Goal: Communication & Community: Answer question/provide support

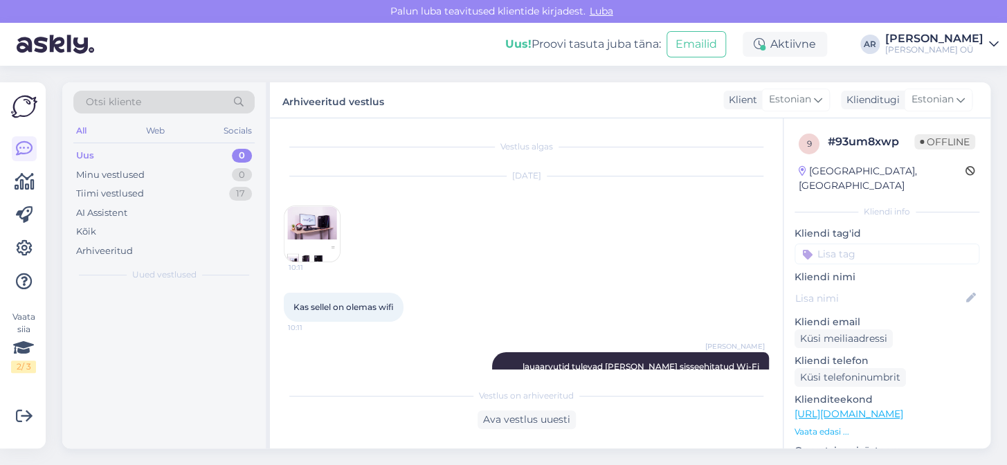
scroll to position [141, 0]
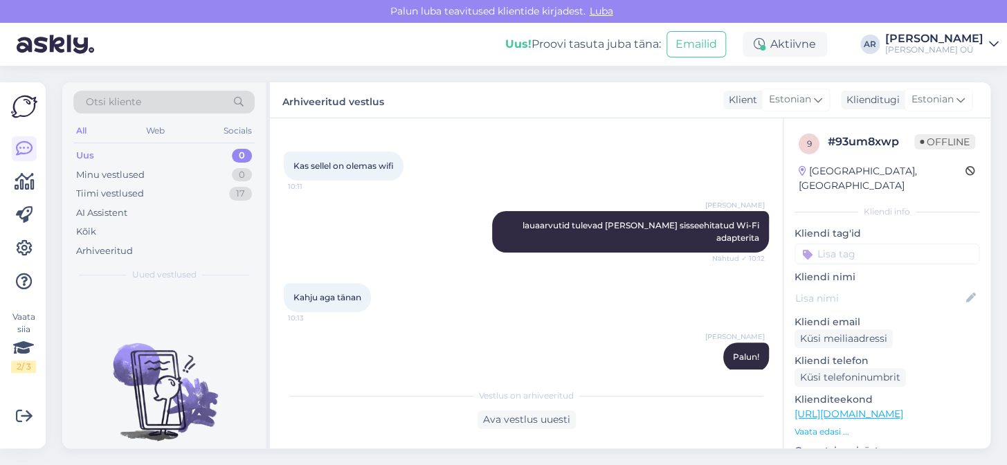
click at [126, 154] on div "Uus 0" at bounding box center [163, 155] width 181 height 19
click at [126, 172] on div "Minu vestlused" at bounding box center [110, 175] width 69 height 14
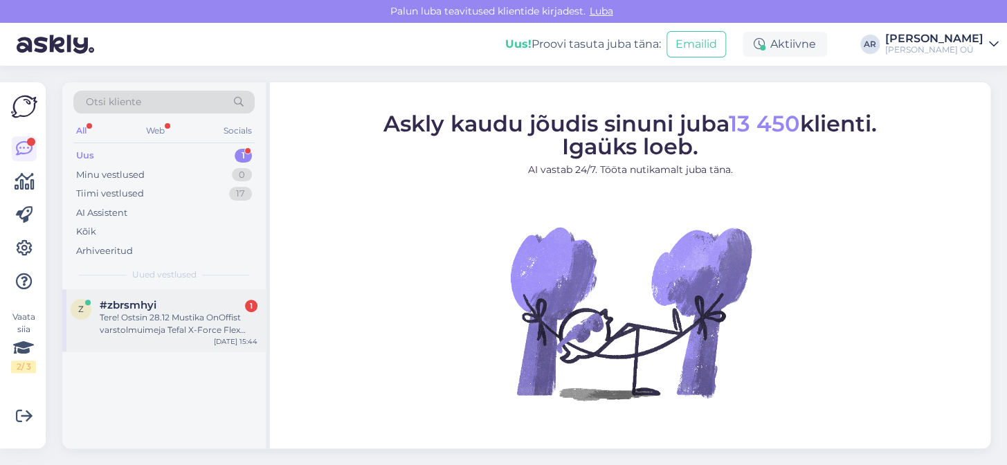
click at [127, 327] on div "Tere! Ostsin 28.12 Mustika OnOffist varstolmuimeja Tefal X-Force Flex 9.60 Aqua…" at bounding box center [179, 324] width 158 height 25
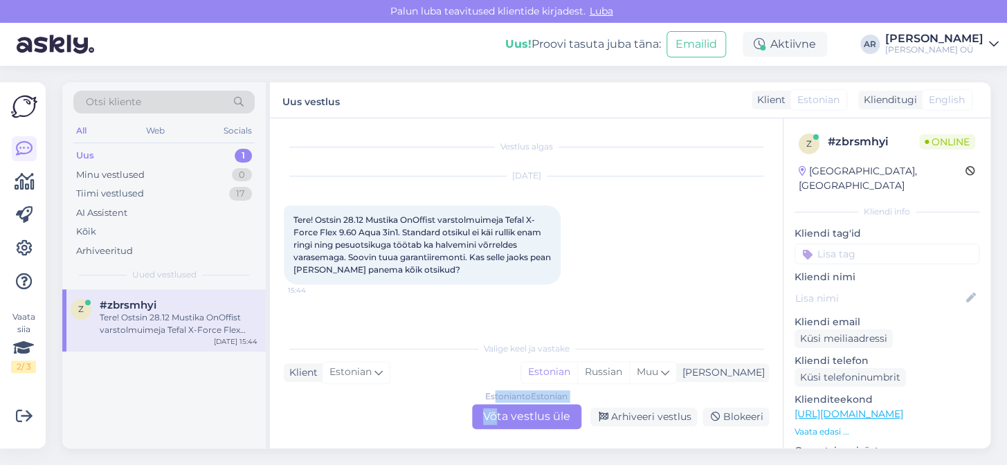
click at [495, 406] on div "Estonian to Estonian Võta vestlus üle" at bounding box center [526, 416] width 109 height 25
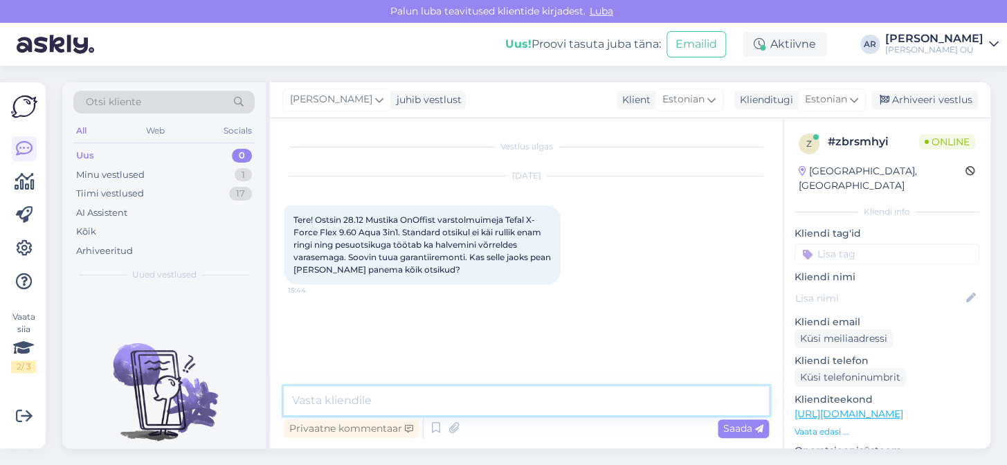
click at [474, 395] on textarea at bounding box center [526, 400] width 485 height 29
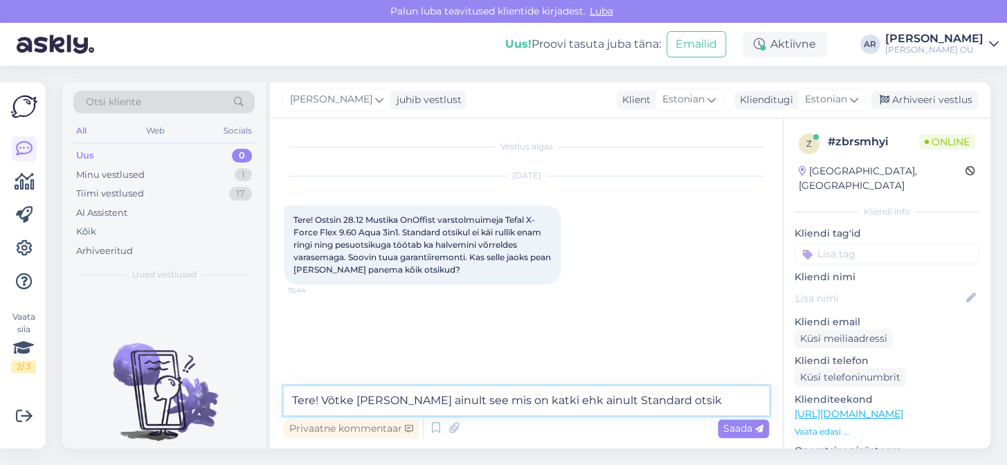
type textarea "Tere! Võtke [PERSON_NAME] ainult see mis on katki ehk ainult Standard otsik."
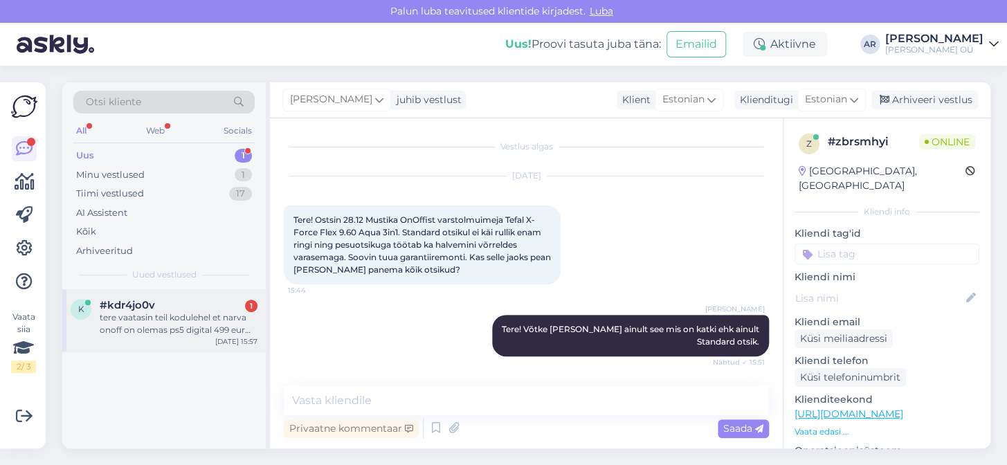
click at [231, 339] on div "[DATE] 15:57" at bounding box center [236, 341] width 42 height 10
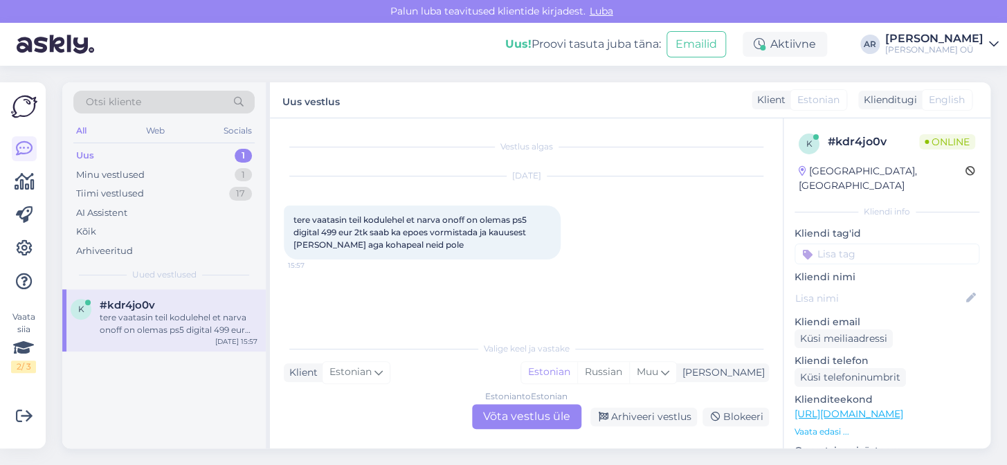
click at [524, 408] on div "Estonian to Estonian Võta vestlus üle" at bounding box center [526, 416] width 109 height 25
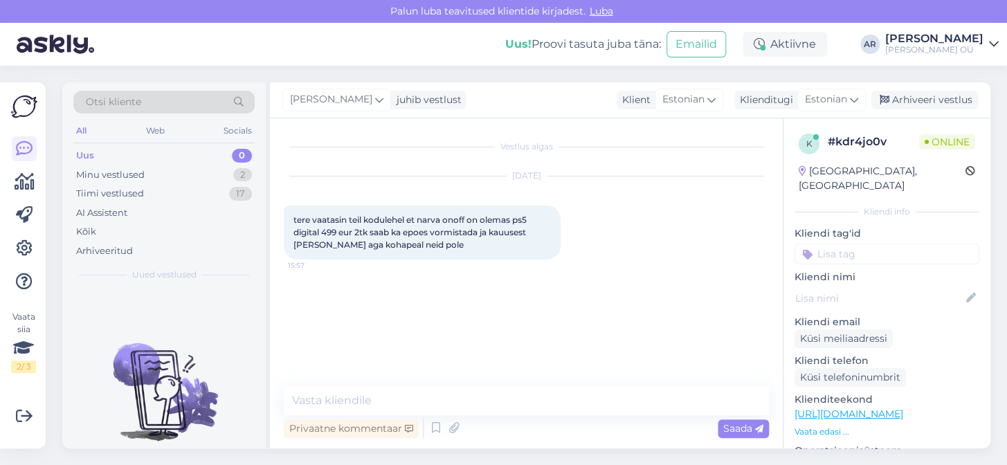
click at [822, 426] on p "Vaata edasi ..." at bounding box center [887, 432] width 185 height 12
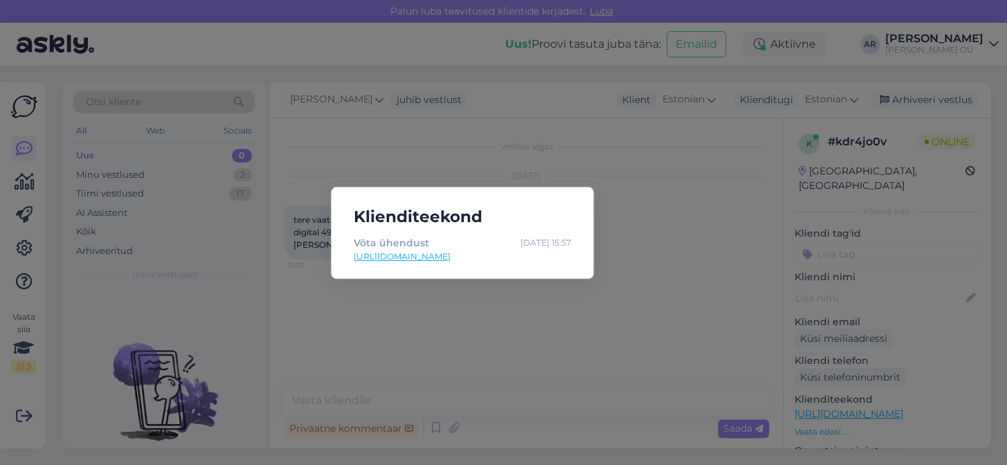
click at [644, 336] on div "Klienditeekond Võta ühendust [DATE] 15:57 [URL][DOMAIN_NAME]" at bounding box center [503, 232] width 1007 height 465
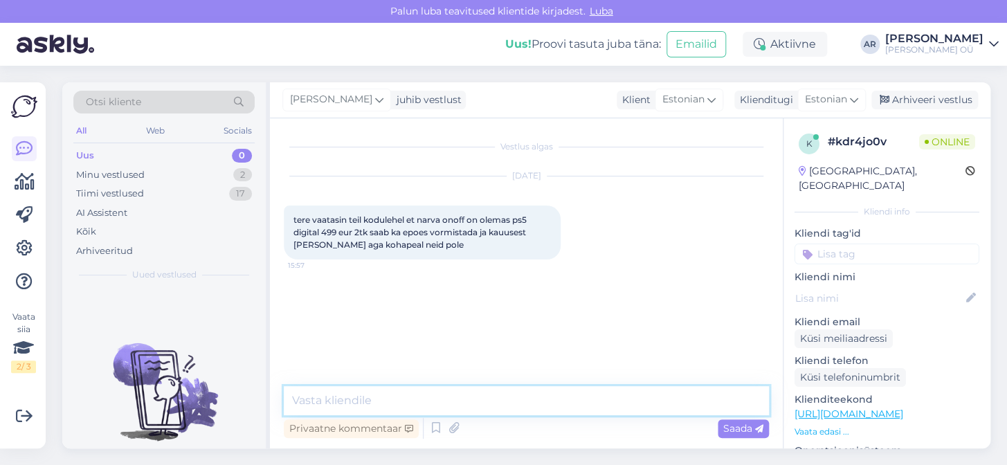
click at [514, 406] on textarea at bounding box center [526, 400] width 485 height 29
type textarea "K"
click at [438, 397] on textarea "Tere! Kui e-poes näitab, et 2 tk olemas, s" at bounding box center [526, 400] width 485 height 29
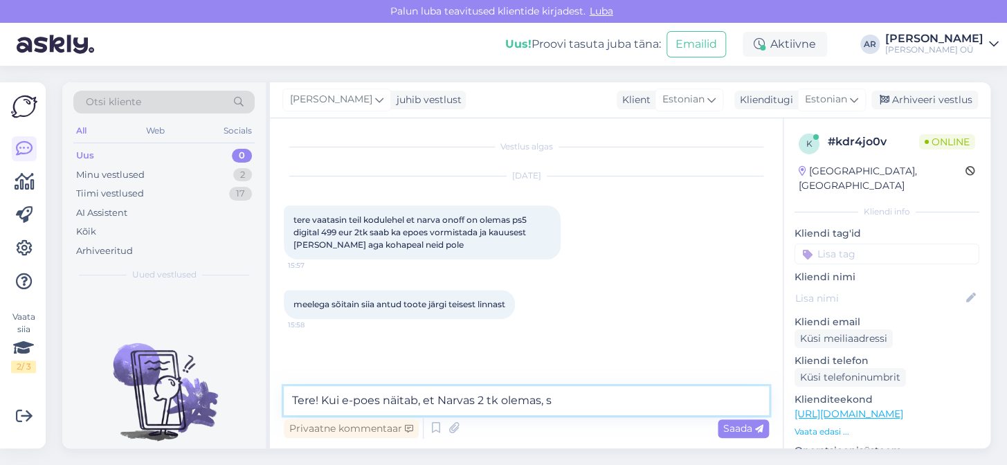
click at [552, 401] on textarea "Tere! Kui e-poes näitab, et Narvas 2 tk olemas, s" at bounding box center [526, 400] width 485 height 29
click at [671, 398] on textarea "Tere! Kui e-poes näitab, et Narvas 2 tk olemas, siis kohapeal saab neid kätte." at bounding box center [526, 400] width 485 height 29
click at [755, 401] on textarea "Tere! Kui e-poes näitab, et Narvas 2 tk olemas, siis kohapeal saab see [PERSON_…" at bounding box center [526, 400] width 485 height 29
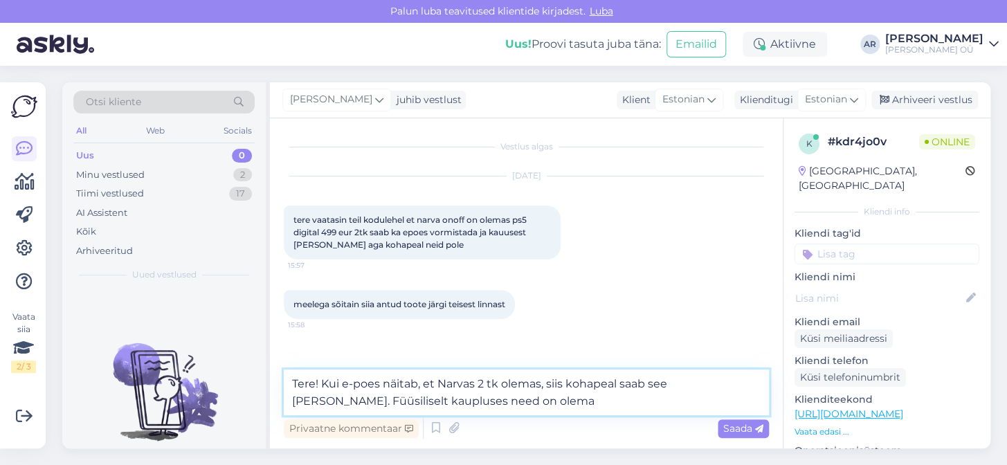
type textarea "Tere! Kui e-poes näitab, et Narvas 2 tk olemas, siis kohapeal saab see [PERSON_…"
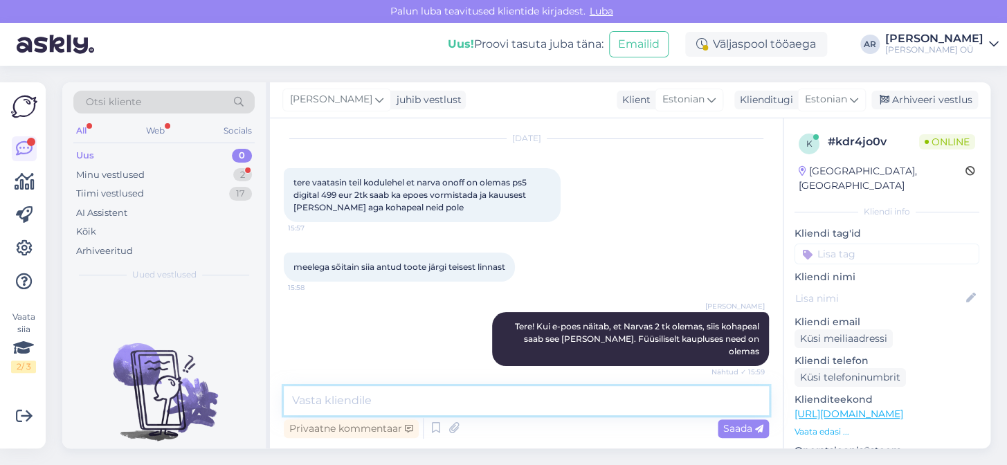
scroll to position [8, 0]
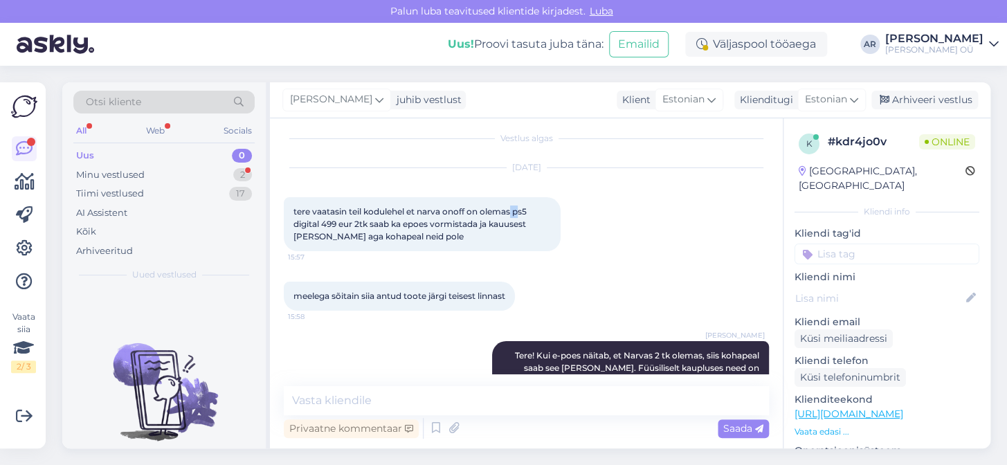
drag, startPoint x: 513, startPoint y: 209, endPoint x: 520, endPoint y: 212, distance: 7.5
click at [520, 212] on span "tere vaatasin teil kodulehel et narva onoff on olemas ps5 digital 499 eur 2tk s…" at bounding box center [411, 223] width 235 height 35
click at [520, 213] on span "tere vaatasin teil kodulehel et narva onoff on olemas ps5 digital 499 eur 2tk s…" at bounding box center [411, 223] width 235 height 35
click at [516, 211] on span "tere vaatasin teil kodulehel et narva onoff on olemas ps5 digital 499 eur 2tk s…" at bounding box center [411, 223] width 235 height 35
click at [515, 211] on span "tere vaatasin teil kodulehel et narva onoff on olemas ps5 digital 499 eur 2tk s…" at bounding box center [411, 223] width 235 height 35
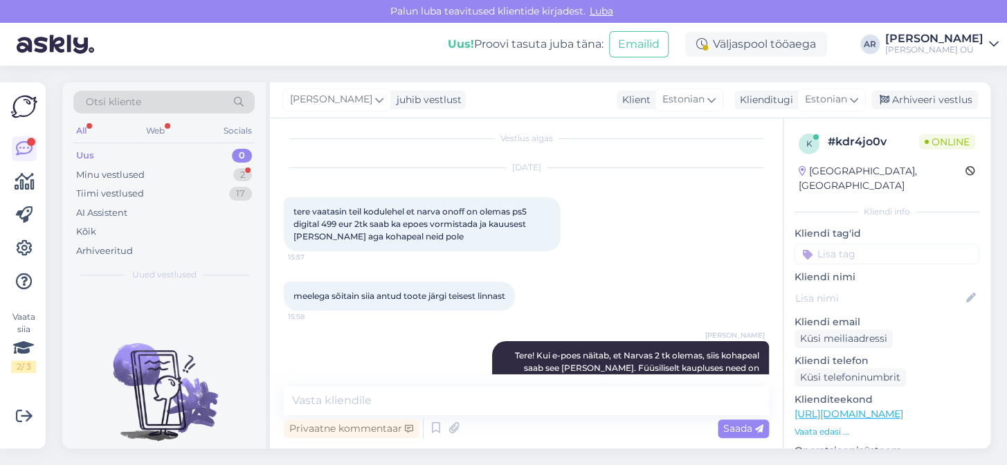
click at [510, 211] on span "tere vaatasin teil kodulehel et narva onoff on olemas ps5 digital 499 eur 2tk s…" at bounding box center [411, 223] width 235 height 35
drag, startPoint x: 517, startPoint y: 212, endPoint x: 319, endPoint y: 224, distance: 198.3
click at [319, 224] on span "tere vaatasin teil kodulehel et narva onoff on olemas ps5 digital 499 eur 2tk s…" at bounding box center [411, 223] width 235 height 35
copy span "ps5 digital"
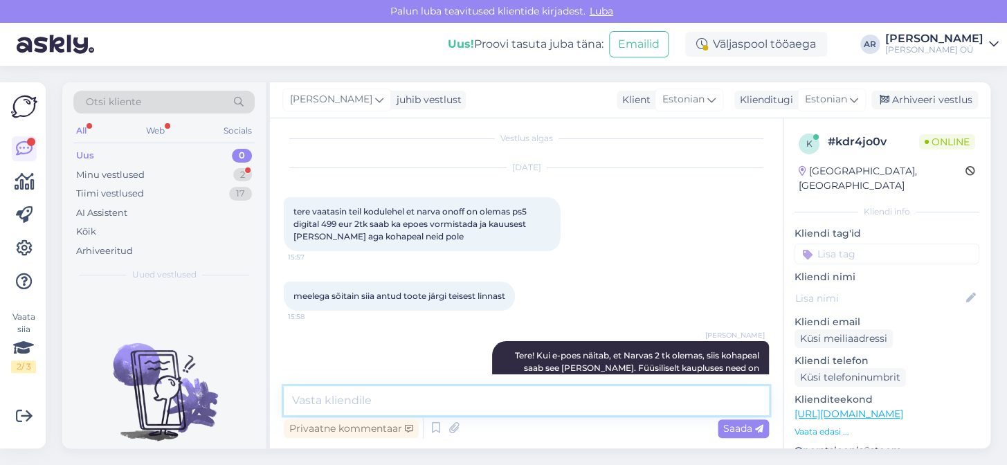
drag, startPoint x: 533, startPoint y: 412, endPoint x: 532, endPoint y: 405, distance: 7.0
click at [532, 405] on textarea at bounding box center [526, 400] width 485 height 29
click at [474, 398] on textarea at bounding box center [526, 400] width 485 height 29
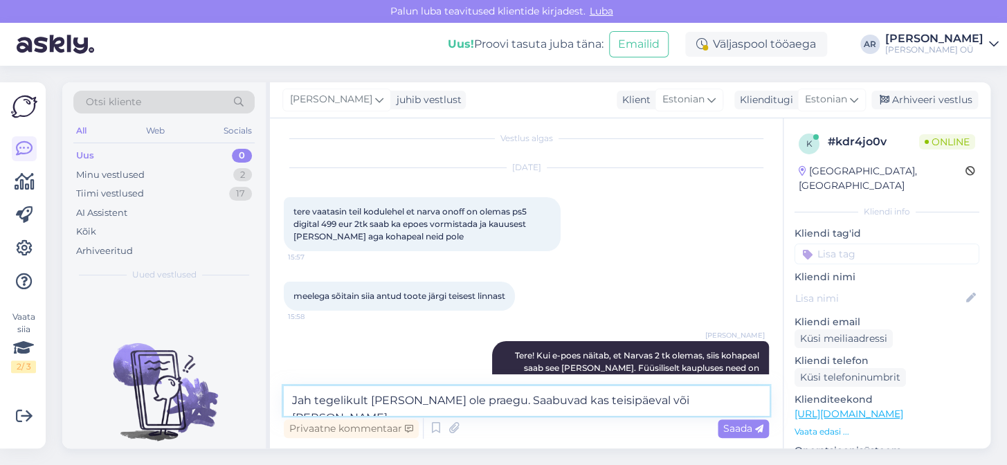
type textarea "Jah tegelikult [PERSON_NAME] ole praegu. Saabuvad kas teisipäeval või reede"
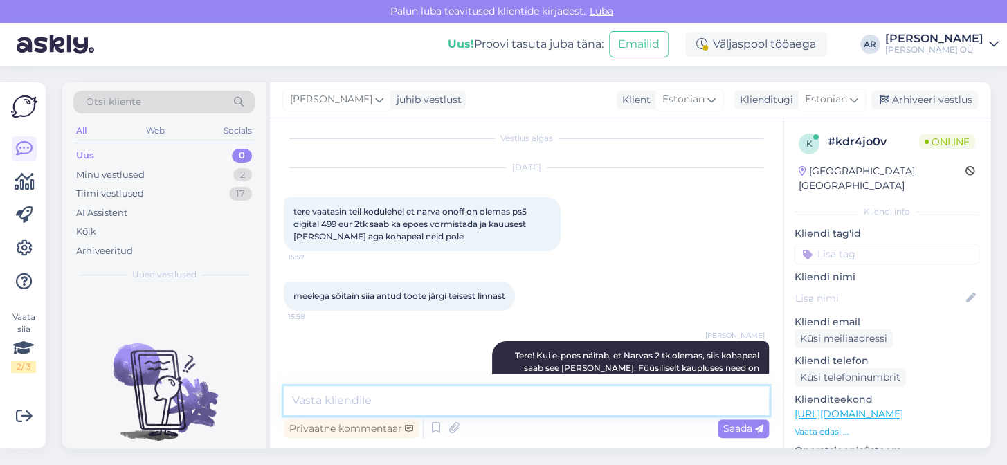
scroll to position [223, 0]
